Goal: Task Accomplishment & Management: Manage account settings

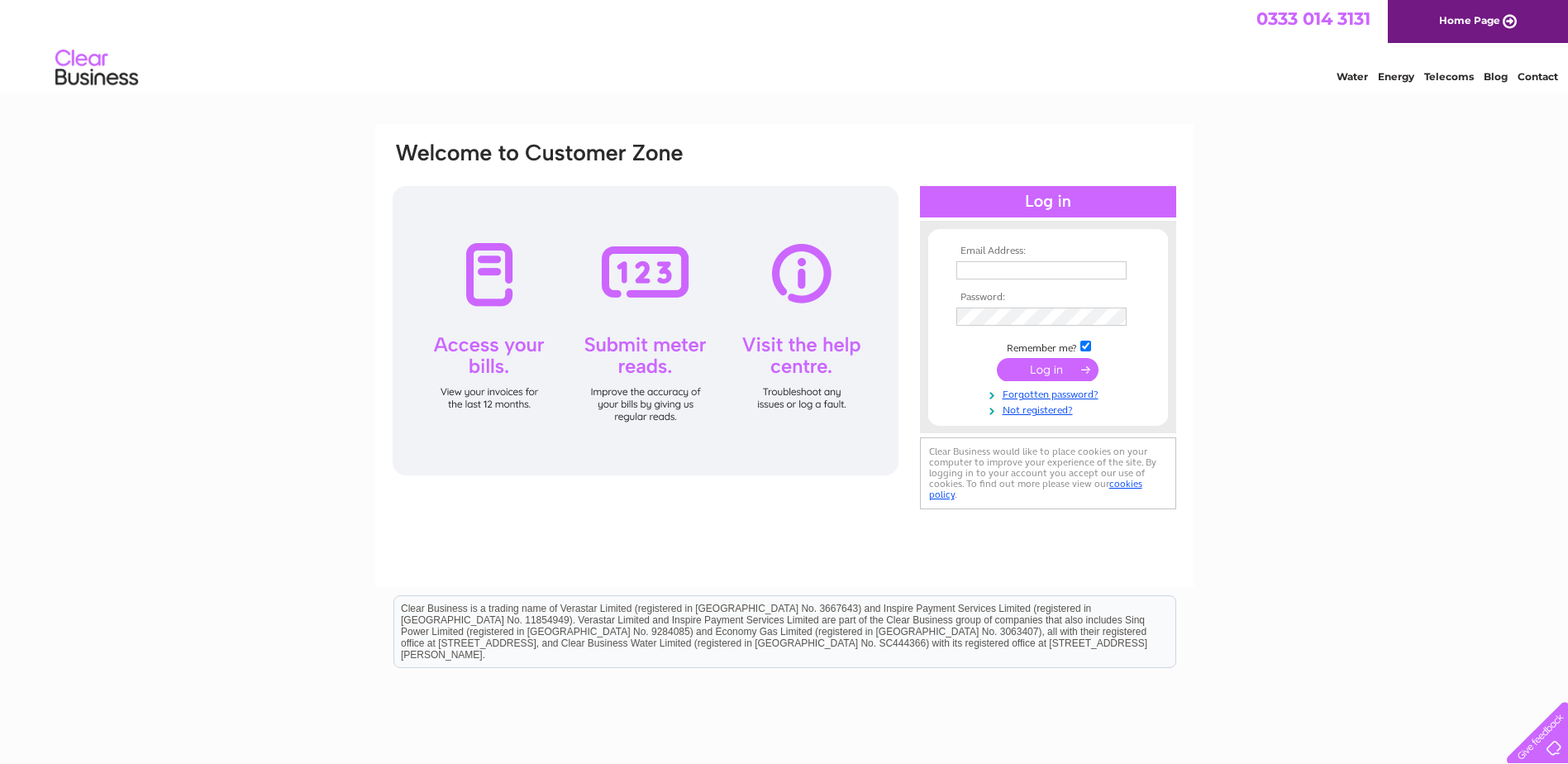
type input "[EMAIL_ADDRESS][DOMAIN_NAME]"
click at [1053, 372] on input "submit" at bounding box center [1047, 369] width 101 height 23
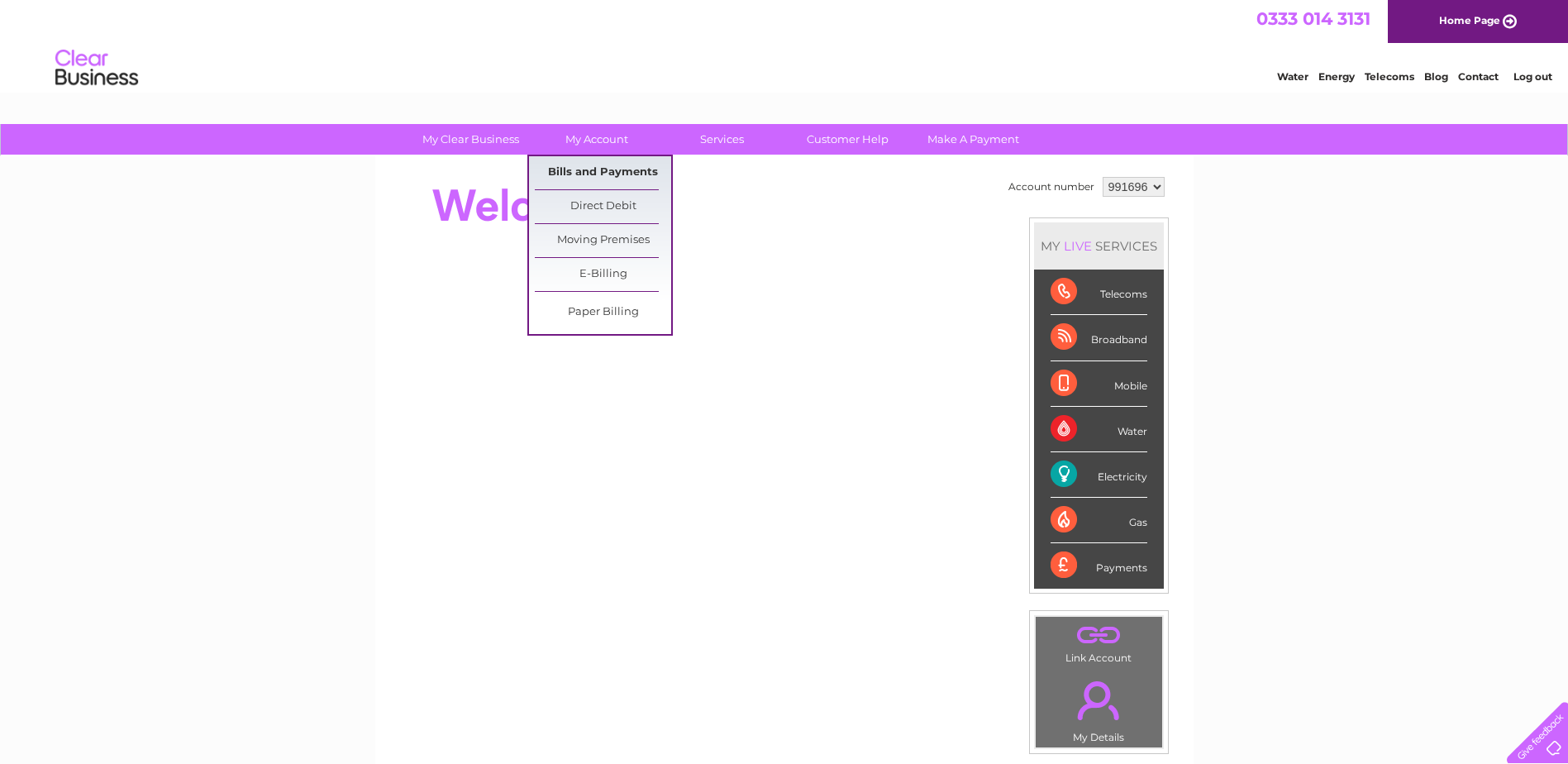
click at [606, 165] on link "Bills and Payments" at bounding box center [603, 172] width 137 height 33
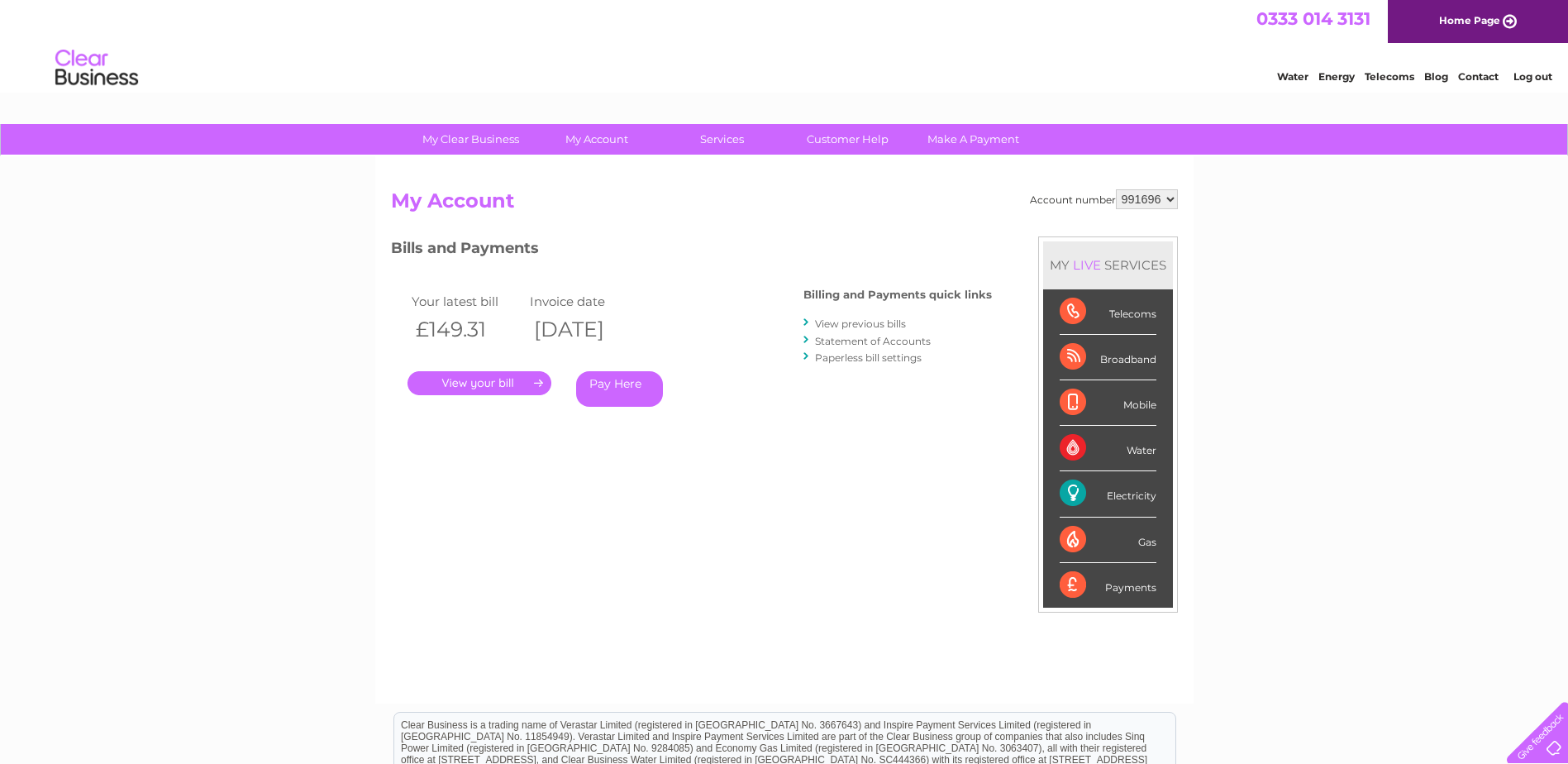
click at [1170, 201] on select "991696 996639" at bounding box center [1147, 199] width 62 height 20
select select "996639"
click at [1116, 190] on select "991696 996639" at bounding box center [1147, 199] width 62 height 20
click at [486, 375] on link "." at bounding box center [480, 384] width 144 height 24
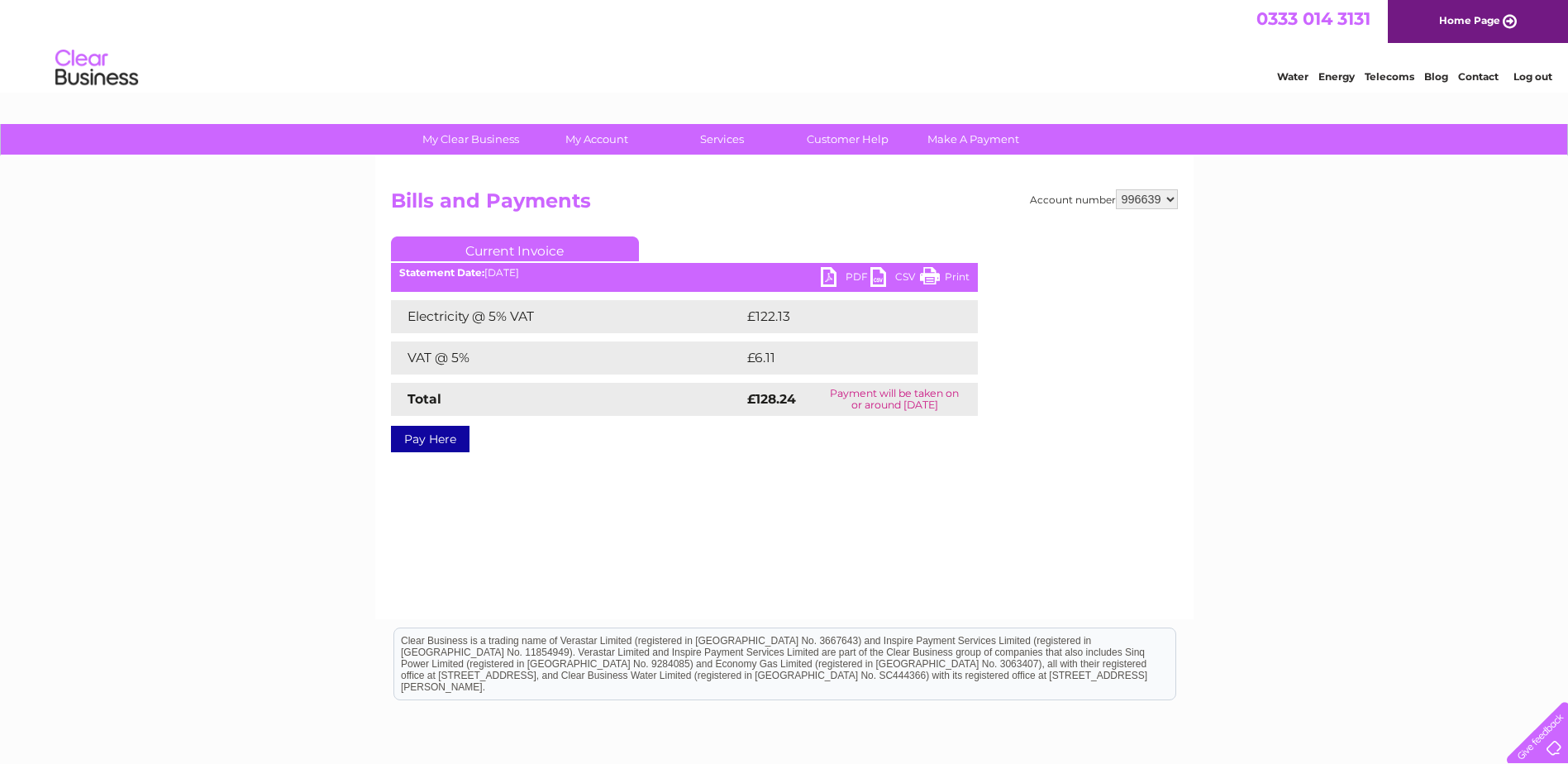
click at [967, 272] on link "Print" at bounding box center [945, 279] width 49 height 24
